Goal: Task Accomplishment & Management: Manage account settings

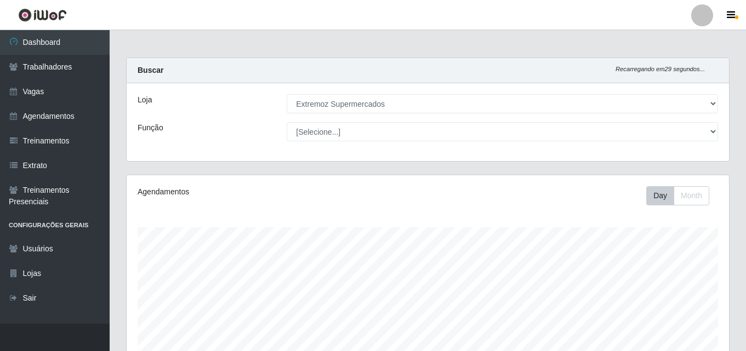
select select "519"
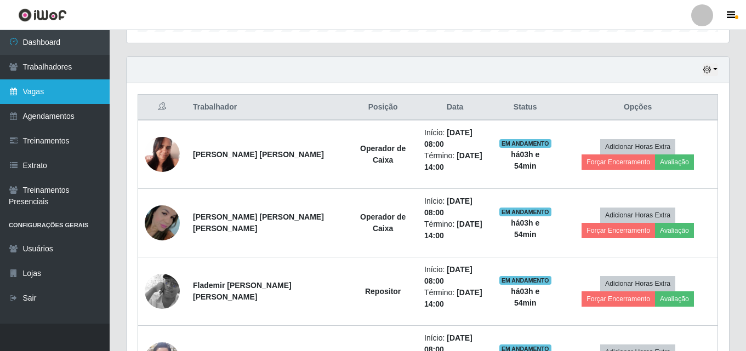
scroll to position [359, 0]
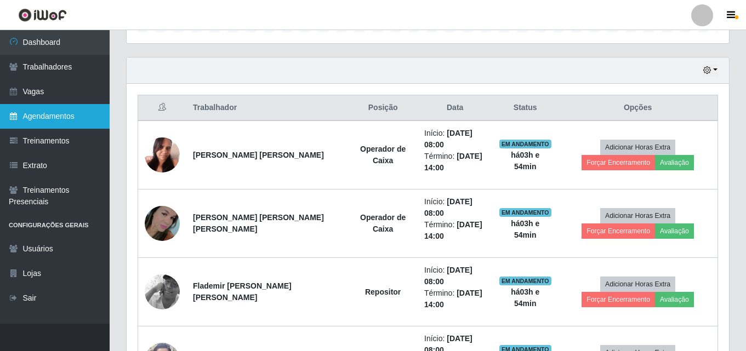
click at [31, 114] on link "Agendamentos" at bounding box center [55, 116] width 110 height 25
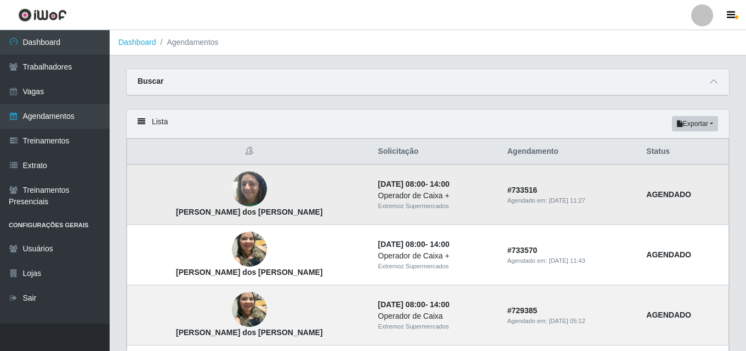
click at [661, 196] on strong "AGENDADO" at bounding box center [668, 194] width 45 height 9
click at [675, 192] on strong "AGENDADO" at bounding box center [668, 194] width 45 height 9
drag, startPoint x: 675, startPoint y: 192, endPoint x: 331, endPoint y: 203, distance: 344.2
click at [378, 203] on div "Extremoz Supermercados" at bounding box center [436, 206] width 116 height 9
click at [232, 199] on img at bounding box center [249, 189] width 35 height 47
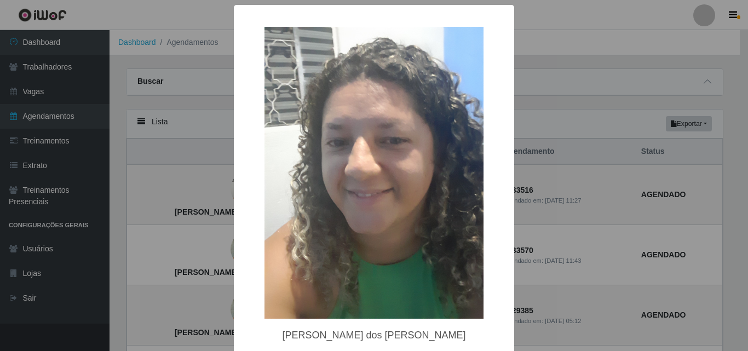
click at [110, 191] on div "× [PERSON_NAME] dos [PERSON_NAME] OK Cancel" at bounding box center [374, 175] width 748 height 351
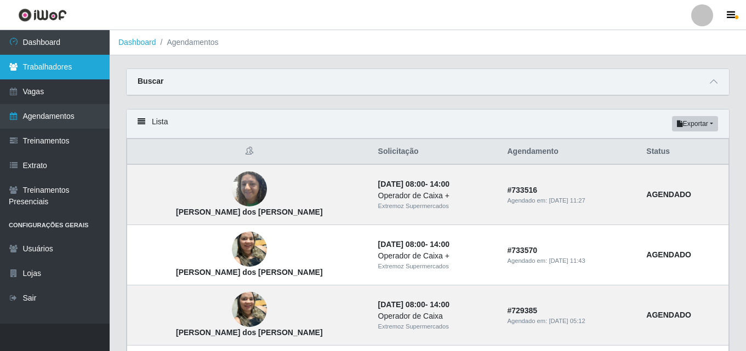
click at [33, 64] on link "Trabalhadores" at bounding box center [55, 67] width 110 height 25
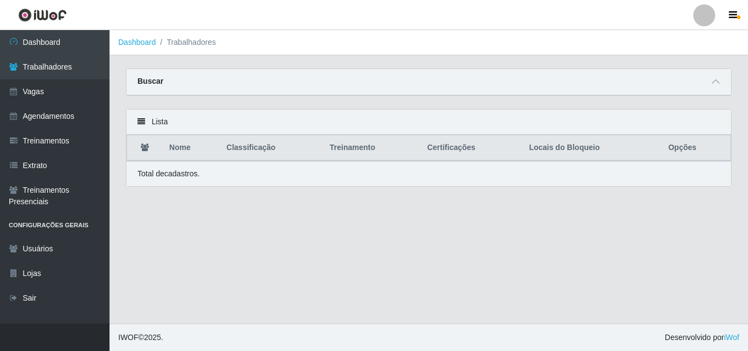
click at [686, 152] on th "Opções" at bounding box center [696, 148] width 69 height 26
click at [721, 76] on span at bounding box center [715, 82] width 13 height 13
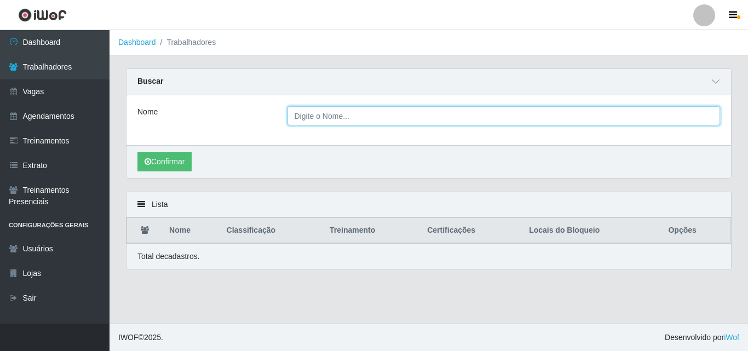
click at [330, 114] on input "Nome" at bounding box center [504, 115] width 433 height 19
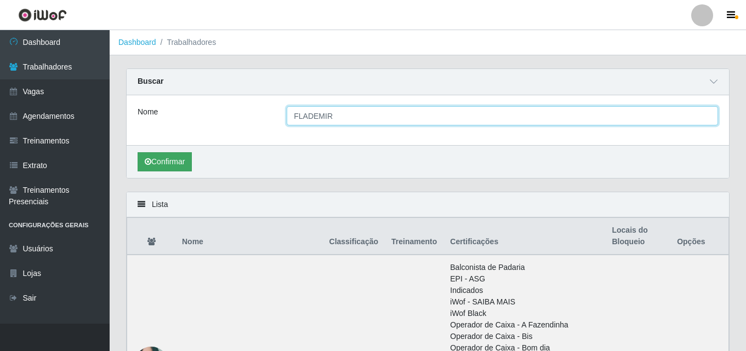
type input "FLADEMIR"
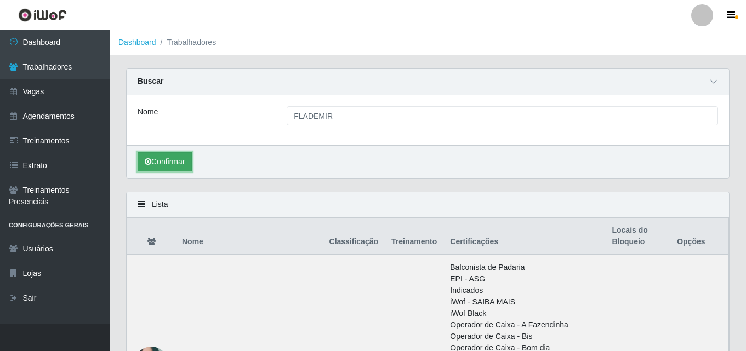
click at [182, 169] on button "Confirmar" at bounding box center [165, 161] width 54 height 19
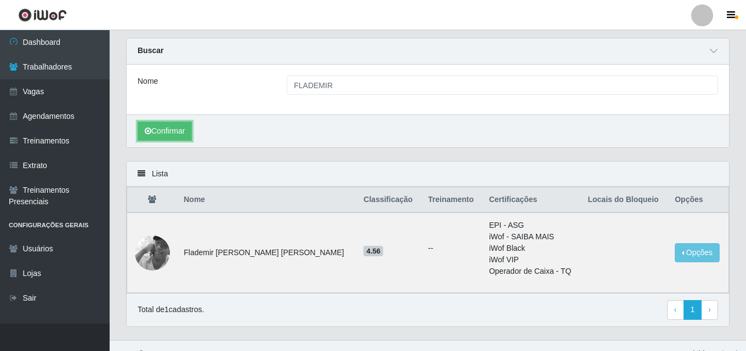
scroll to position [48, 0]
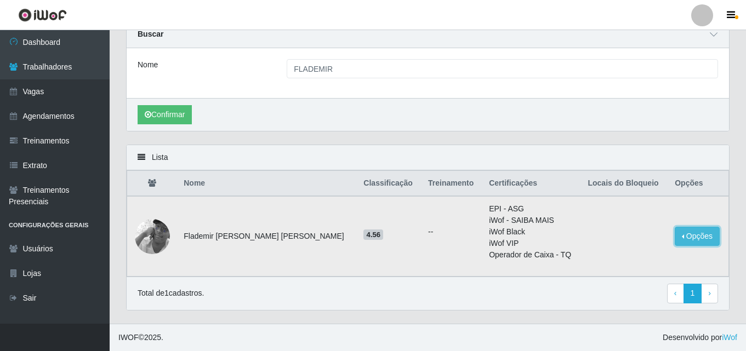
click at [688, 237] on button "Opções" at bounding box center [696, 236] width 45 height 19
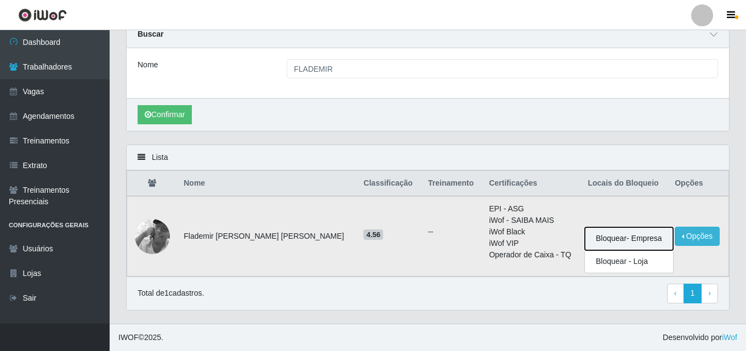
click at [630, 244] on button "Bloquear - Empresa" at bounding box center [629, 238] width 88 height 23
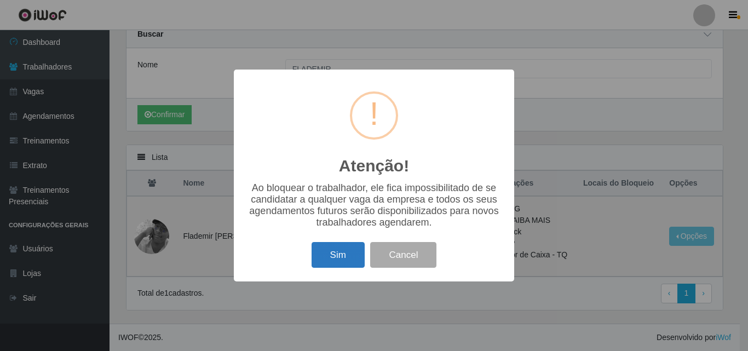
click at [341, 260] on button "Sim" at bounding box center [338, 255] width 53 height 26
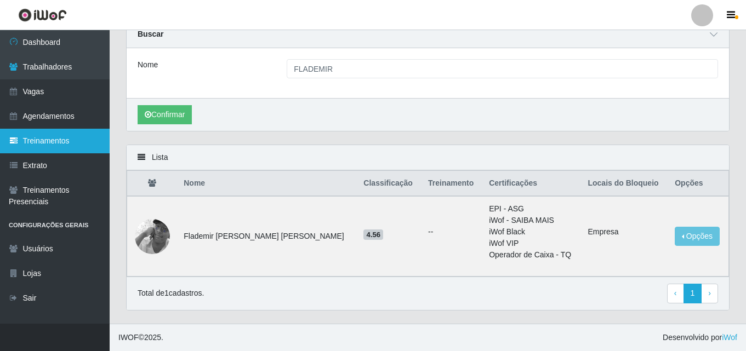
click at [41, 145] on link "Treinamentos" at bounding box center [55, 141] width 110 height 25
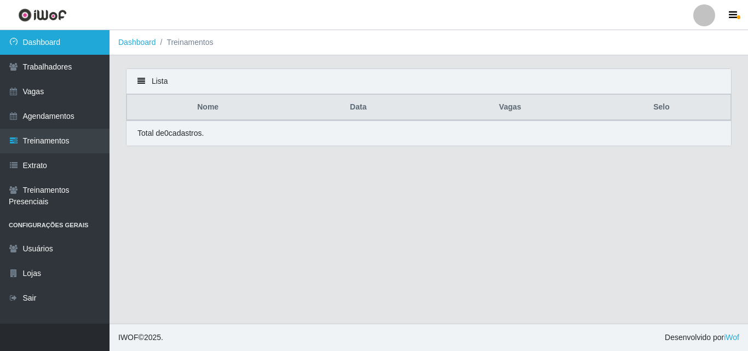
click at [39, 44] on link "Dashboard" at bounding box center [55, 42] width 110 height 25
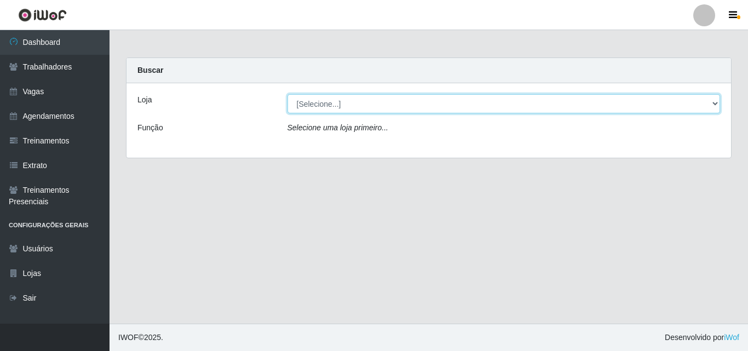
click at [336, 107] on select "[Selecione...] Extremoz Supermercados" at bounding box center [504, 103] width 433 height 19
select select "519"
click at [288, 94] on select "[Selecione...] Extremoz Supermercados" at bounding box center [504, 103] width 433 height 19
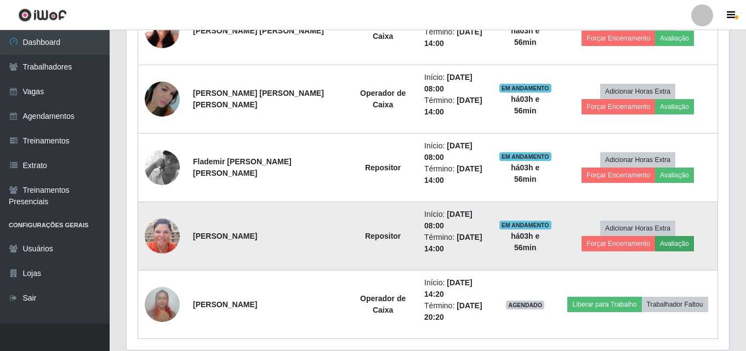
scroll to position [493, 0]
